Goal: Transaction & Acquisition: Purchase product/service

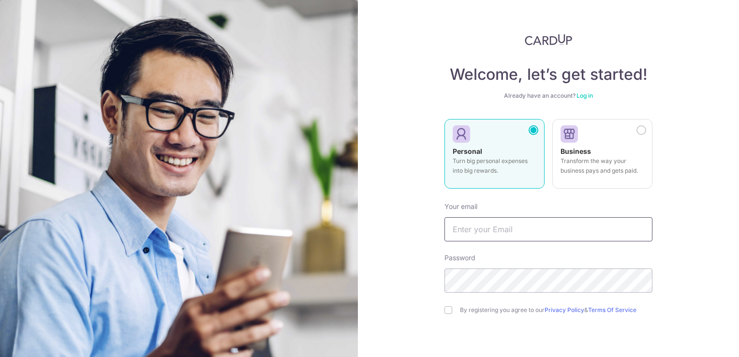
click at [473, 228] on input "text" at bounding box center [548, 229] width 208 height 24
type input "[EMAIL_ADDRESS][DOMAIN_NAME]"
click at [444, 312] on input "checkbox" at bounding box center [448, 310] width 8 height 8
checkbox input "true"
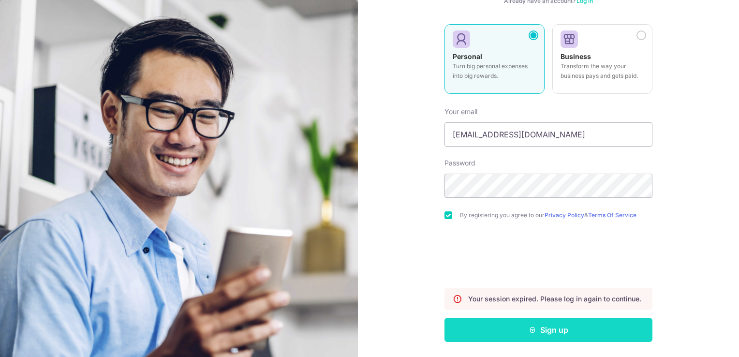
click at [509, 326] on button "Sign up" at bounding box center [548, 330] width 208 height 24
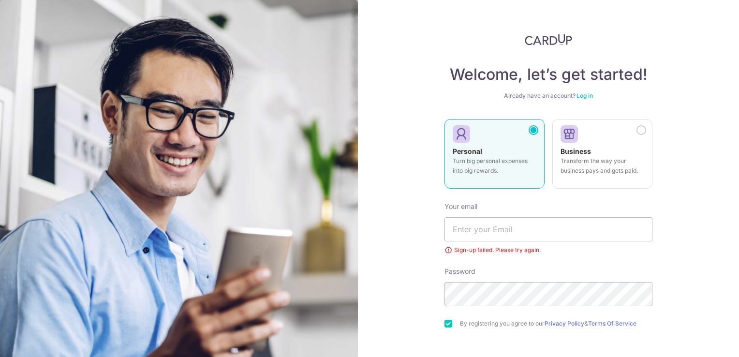
click at [588, 99] on link "Log in" at bounding box center [585, 95] width 16 height 7
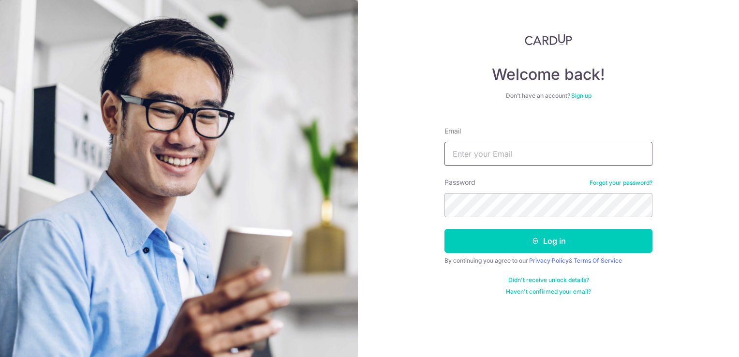
click at [510, 149] on input "Email" at bounding box center [548, 154] width 208 height 24
type input "[EMAIL_ADDRESS][DOMAIN_NAME]"
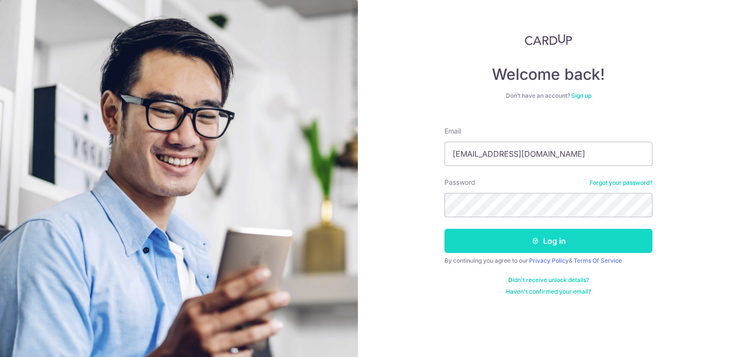
click at [544, 243] on button "Log in" at bounding box center [548, 241] width 208 height 24
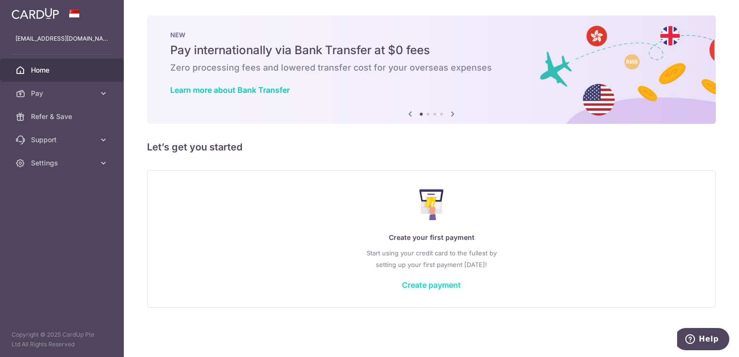
click at [410, 279] on div "Create your first payment Start using your credit card to the fullest by settin…" at bounding box center [431, 238] width 545 height 115
click at [412, 281] on link "Create payment" at bounding box center [431, 285] width 59 height 10
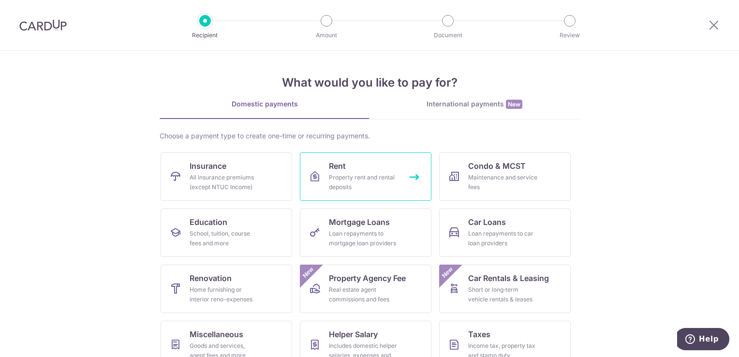
click at [354, 181] on div "Property rent and rental deposits" at bounding box center [364, 182] width 70 height 19
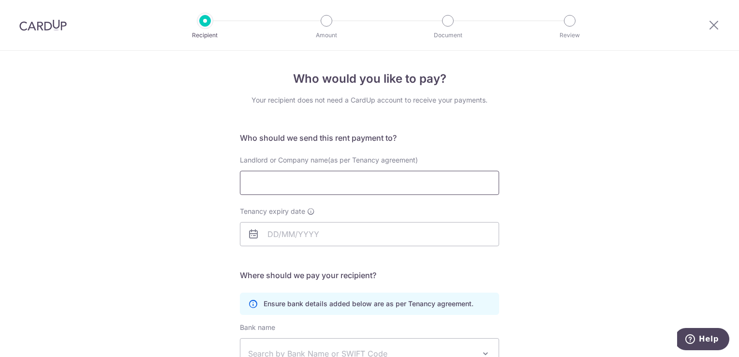
click at [392, 185] on input "Landlord or Company name(as per Tenancy agreement)" at bounding box center [369, 183] width 259 height 24
click at [554, 210] on div "Who would you like to pay? Your recipient does not need a CardUp account to rec…" at bounding box center [369, 281] width 739 height 460
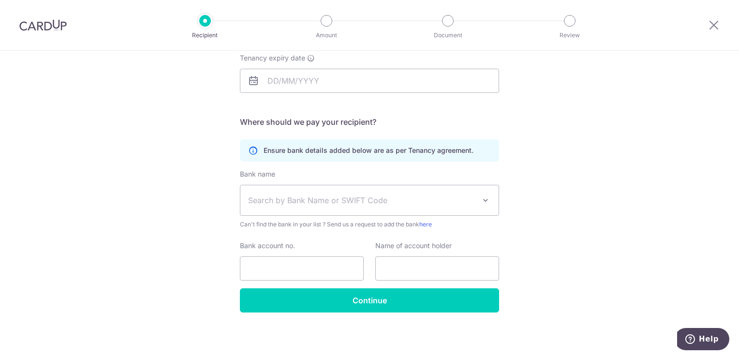
scroll to position [8, 0]
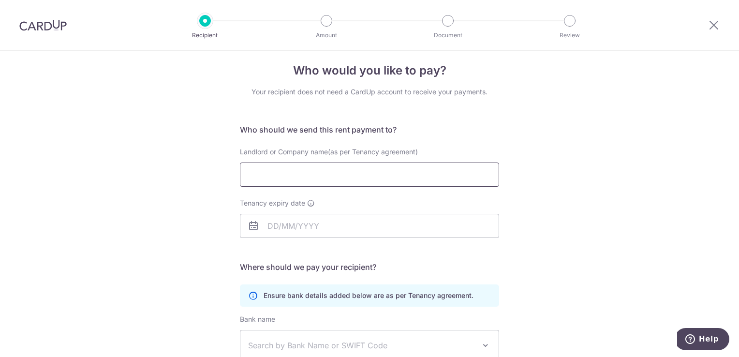
click at [402, 167] on input "Landlord or Company name(as per Tenancy agreement)" at bounding box center [369, 175] width 259 height 24
type input "AstraZeneca Singapore Pte Ltd"
type input "Eric Soong Wen Jian"
click at [348, 222] on input "Tenancy expiry date" at bounding box center [369, 226] width 259 height 24
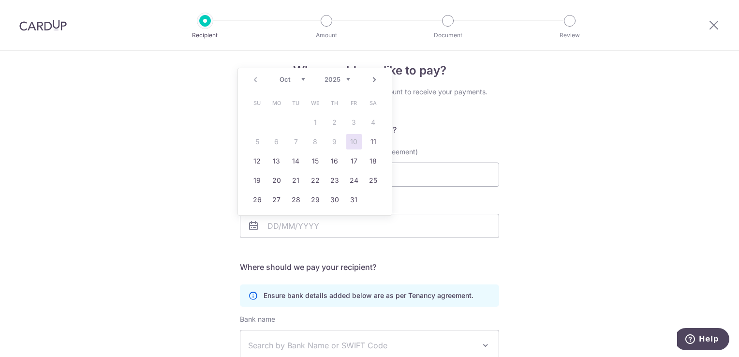
click at [373, 80] on link "Next" at bounding box center [375, 80] width 12 height 12
click at [354, 156] on link "19" at bounding box center [353, 160] width 15 height 15
type input "19/12/2025"
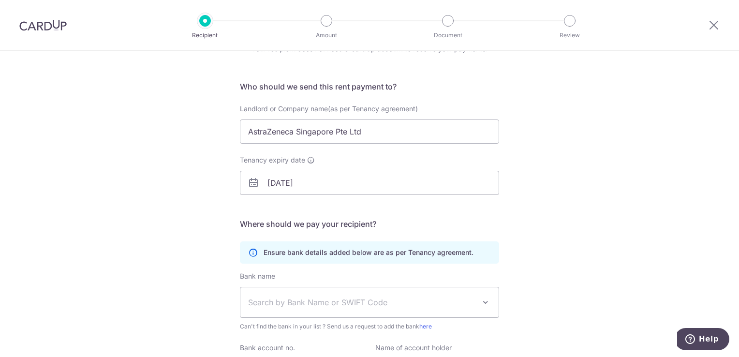
scroll to position [153, 0]
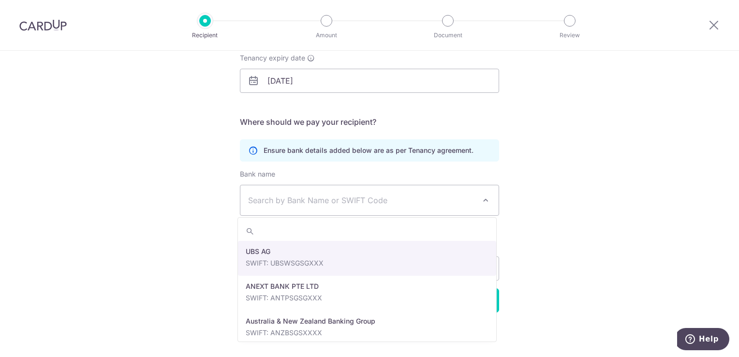
click at [346, 202] on span "Search by Bank Name or SWIFT Code" at bounding box center [361, 200] width 227 height 12
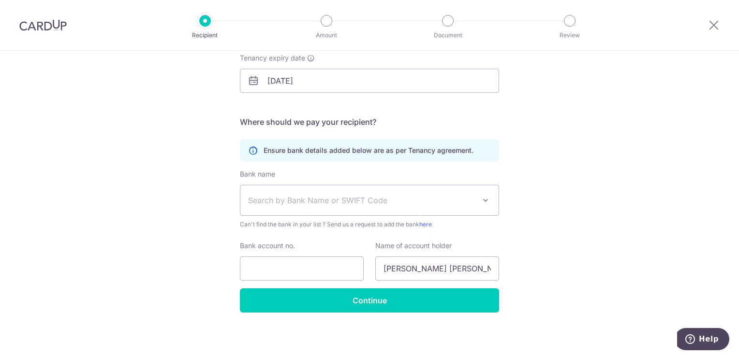
click at [554, 227] on div "Who would you like to pay? Your recipient does not need a CardUp account to rec…" at bounding box center [369, 127] width 739 height 460
click at [466, 263] on input "Eric Soong Wen Jian" at bounding box center [437, 268] width 124 height 24
click at [562, 236] on div "Who would you like to pay? Your recipient does not need a CardUp account to rec…" at bounding box center [369, 127] width 739 height 460
drag, startPoint x: 475, startPoint y: 265, endPoint x: 365, endPoint y: 273, distance: 110.6
click at [365, 273] on div "Bank account no. Name of account holder Eric Soong Wen Jian" at bounding box center [369, 261] width 271 height 40
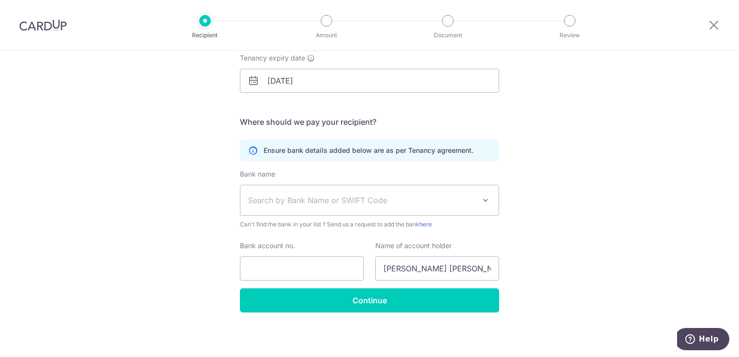
click at [599, 244] on div "Who would you like to pay? Your recipient does not need a CardUp account to rec…" at bounding box center [369, 127] width 739 height 460
click at [427, 225] on link "here" at bounding box center [425, 224] width 13 height 7
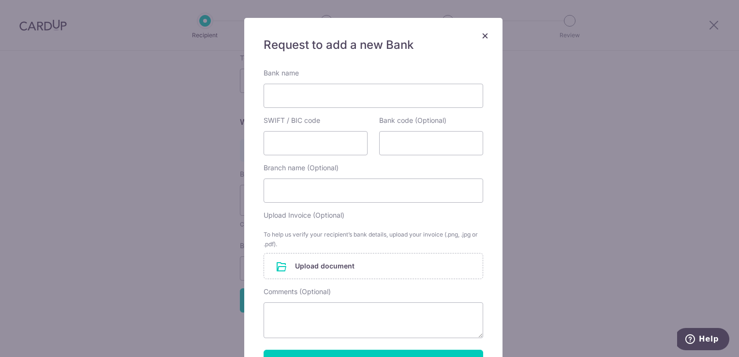
scroll to position [0, 0]
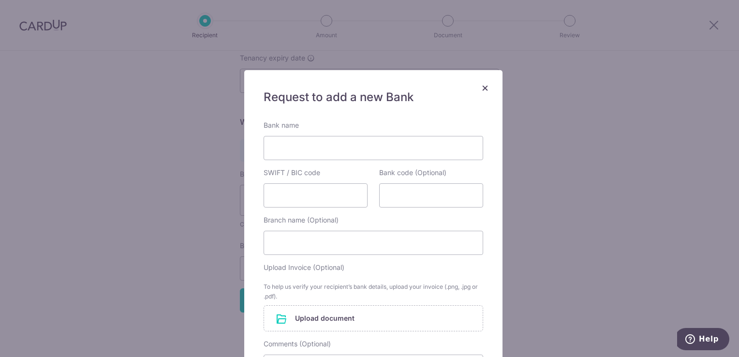
click at [481, 90] on span "×" at bounding box center [485, 87] width 8 height 14
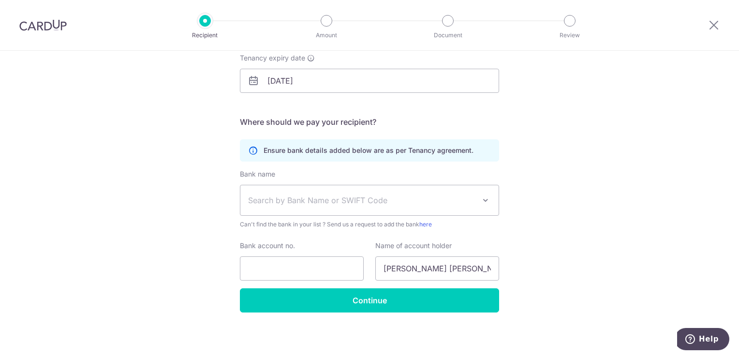
click at [454, 197] on span "Search by Bank Name or SWIFT Code" at bounding box center [361, 200] width 227 height 12
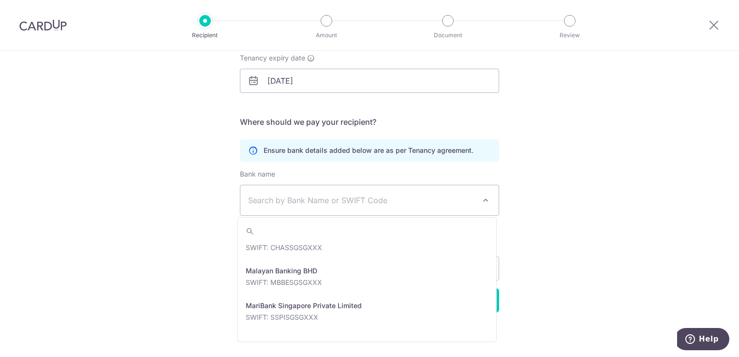
scroll to position [1451, 0]
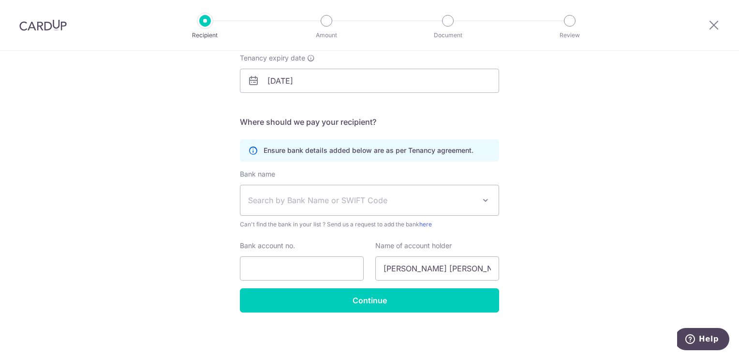
click at [614, 201] on div "Who would you like to pay? Your recipient does not need a CardUp account to rec…" at bounding box center [369, 127] width 739 height 460
